Goal: Navigation & Orientation: Find specific page/section

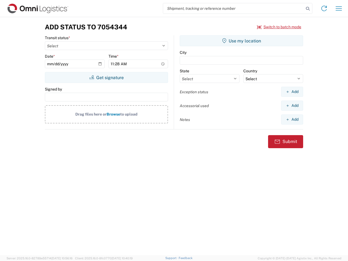
click at [234, 8] on input "search" at bounding box center [233, 8] width 141 height 10
click at [308, 9] on icon at bounding box center [308, 9] width 8 height 8
click at [324, 8] on icon at bounding box center [324, 8] width 9 height 9
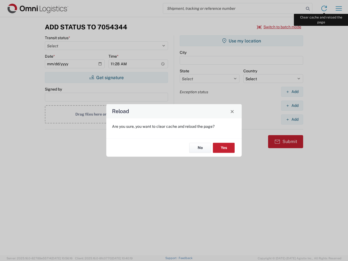
click at [339, 8] on div "Reload Are you sure, you want to clear cache and reload the page? No Yes" at bounding box center [174, 130] width 348 height 261
click at [279, 27] on div "Reload Are you sure, you want to clear cache and reload the page? No Yes" at bounding box center [174, 130] width 348 height 261
click at [106, 78] on div "Reload Are you sure, you want to clear cache and reload the page? No Yes" at bounding box center [174, 130] width 348 height 261
click at [242, 41] on div "Reload Are you sure, you want to clear cache and reload the page? No Yes" at bounding box center [174, 130] width 348 height 261
click at [292, 92] on div "Reload Are you sure, you want to clear cache and reload the page? No Yes" at bounding box center [174, 130] width 348 height 261
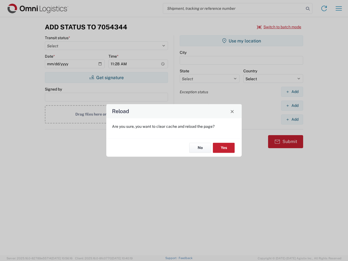
click at [292, 106] on div "Reload Are you sure, you want to clear cache and reload the page? No Yes" at bounding box center [174, 130] width 348 height 261
click at [292, 119] on div "Reload Are you sure, you want to clear cache and reload the page? No Yes" at bounding box center [174, 130] width 348 height 261
